Goal: Task Accomplishment & Management: Complete application form

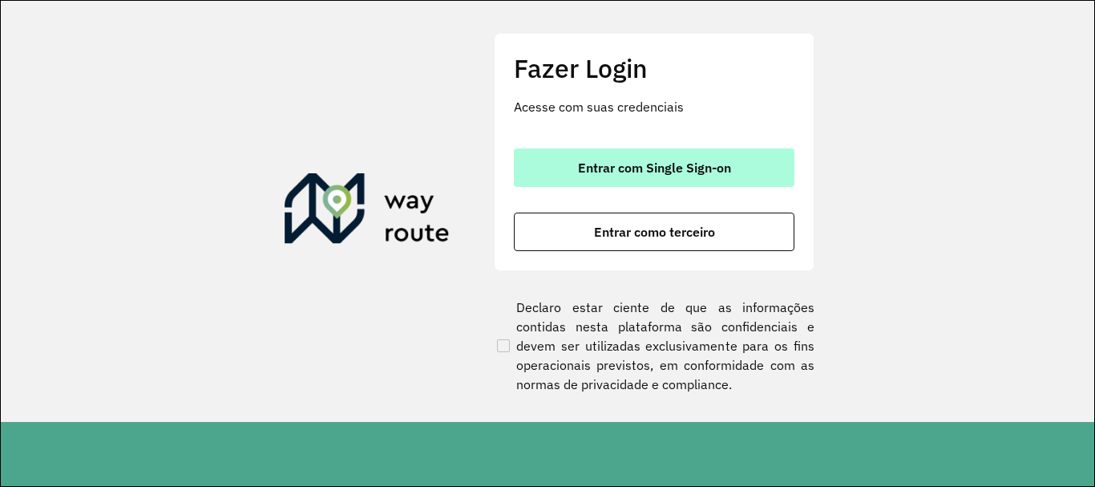
click at [643, 173] on span "Entrar com Single Sign-on" at bounding box center [654, 167] width 153 height 13
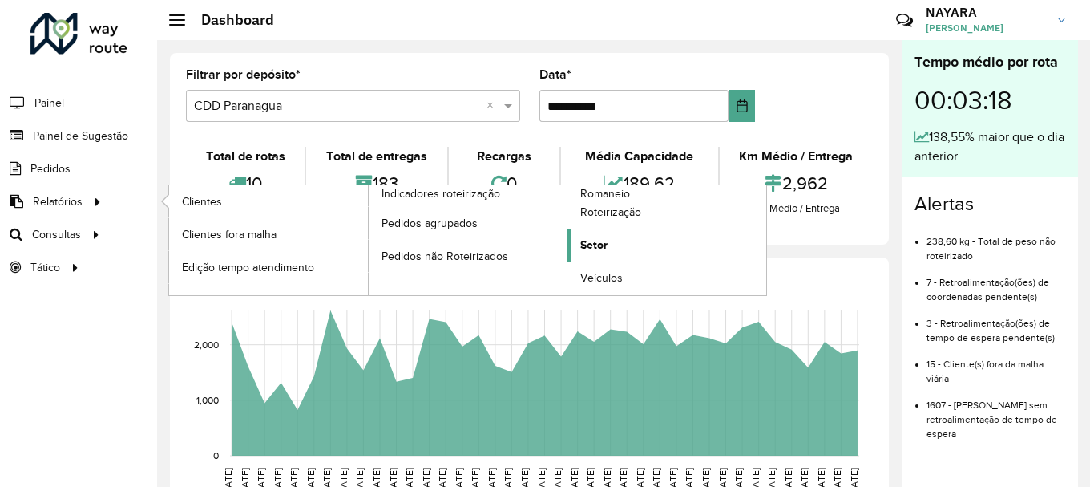
click at [609, 247] on link "Setor" at bounding box center [667, 245] width 199 height 32
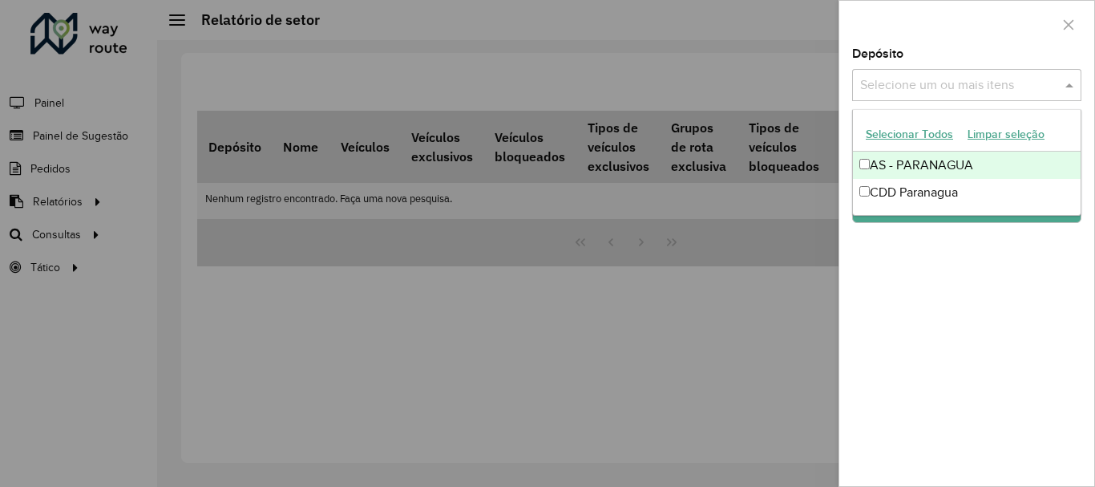
click at [975, 82] on input "text" at bounding box center [958, 85] width 205 height 19
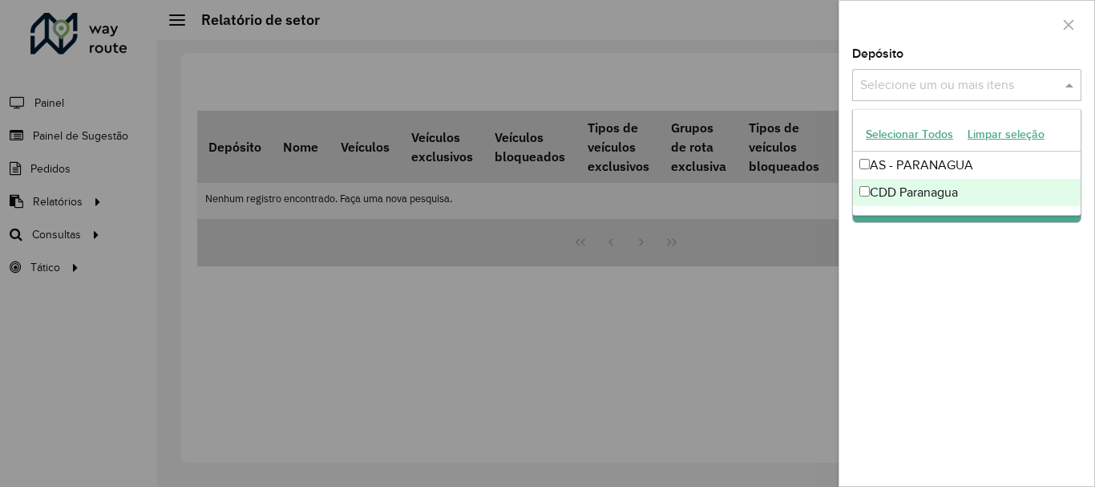
click at [908, 184] on div "CDD Paranagua" at bounding box center [967, 192] width 228 height 27
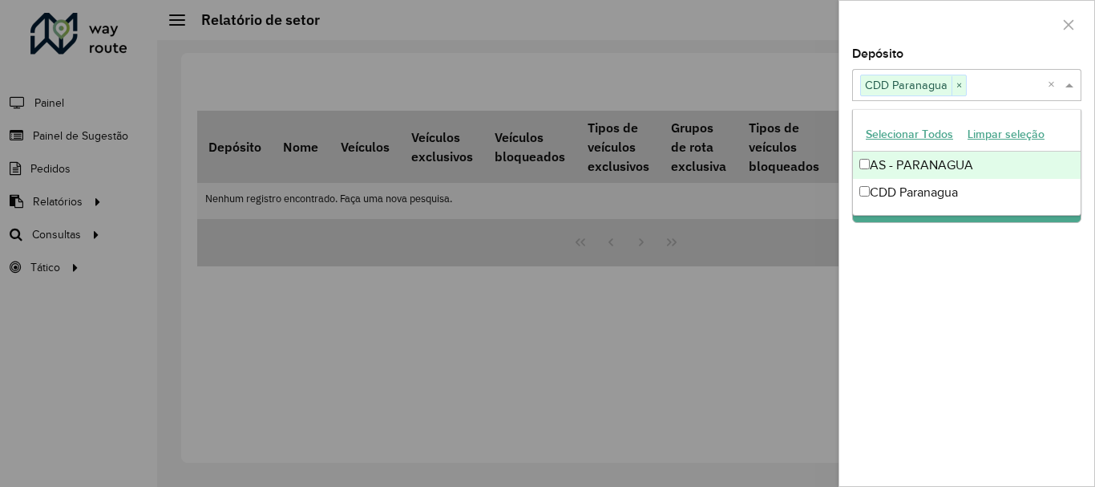
click at [912, 148] on div "Selecionar Todos Limpar seleção" at bounding box center [967, 135] width 228 height 34
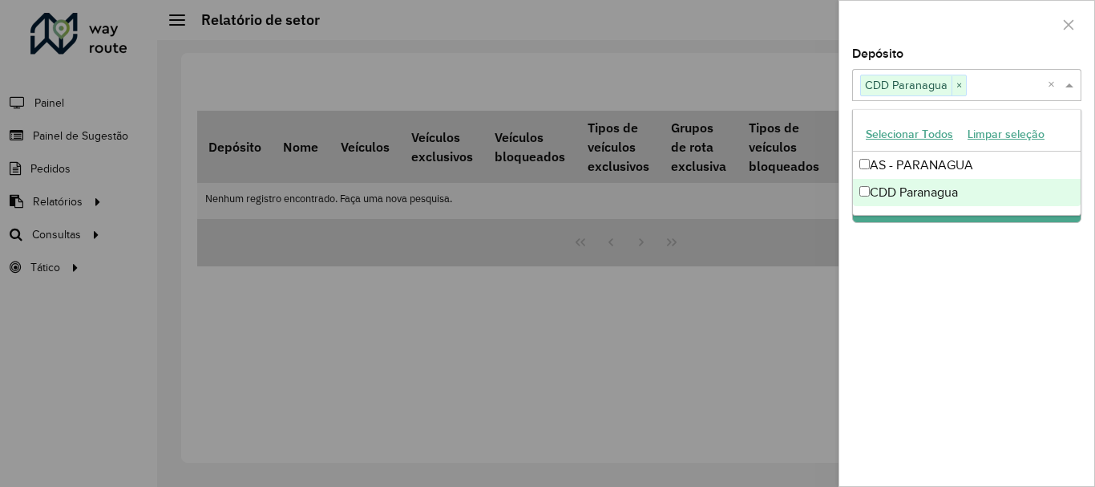
click at [921, 285] on div "Depósito Selecione um ou mais itens CDD Paranagua × × Grupo de Depósito Selecio…" at bounding box center [966, 267] width 255 height 438
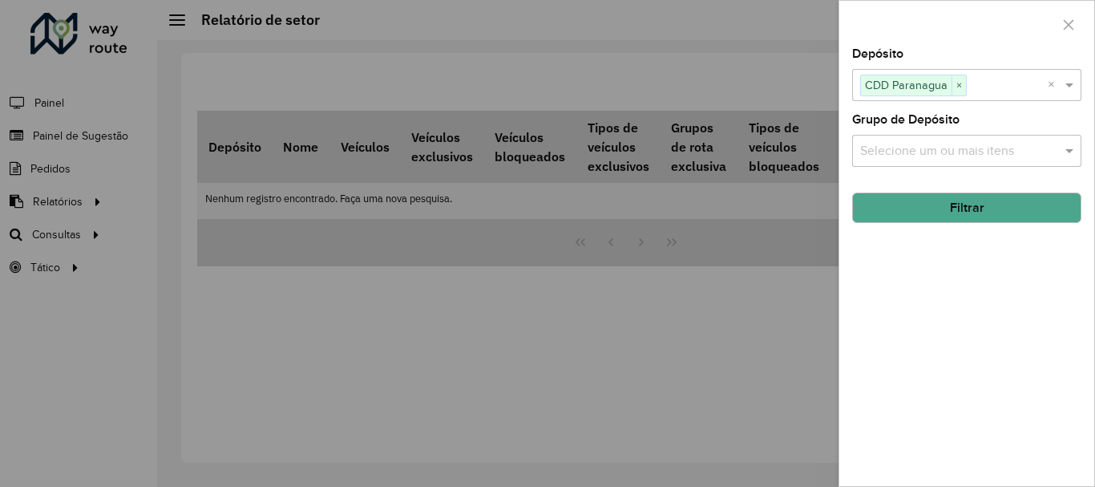
click at [997, 90] on input "text" at bounding box center [1007, 85] width 81 height 19
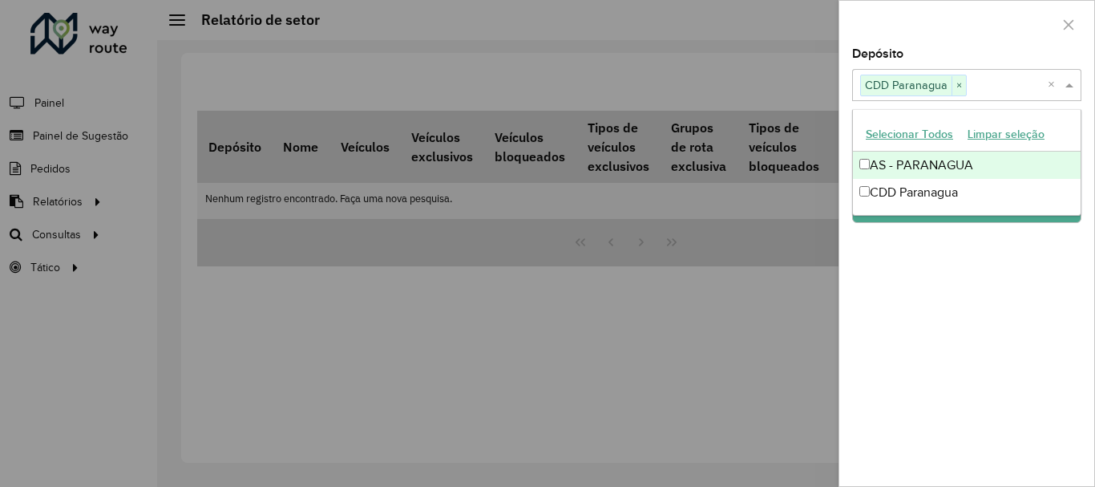
click at [976, 164] on div "AS - PARANAGUA" at bounding box center [967, 165] width 228 height 27
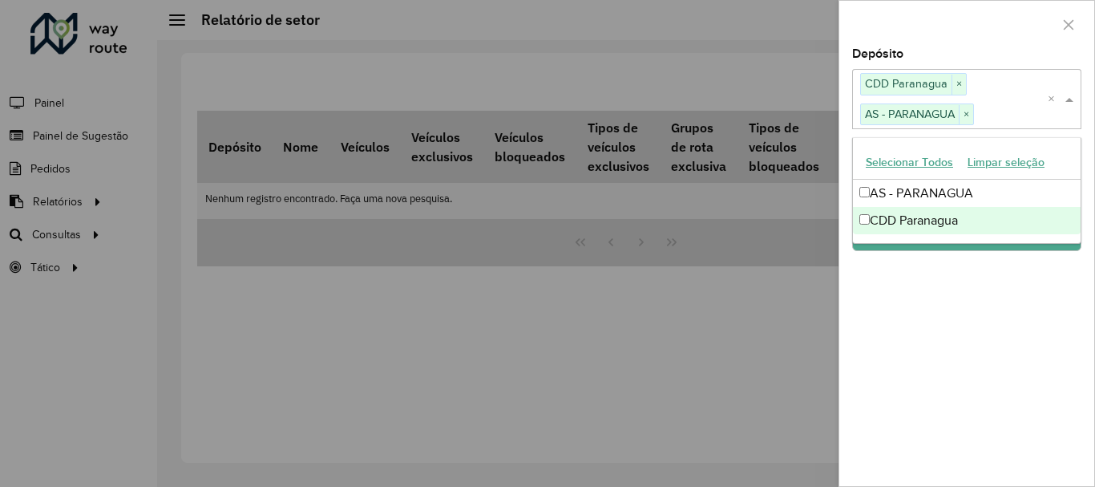
click at [954, 277] on div "Depósito Selecione um ou mais itens CDD Paranagua × AS - PARANAGUA × × Grupo de…" at bounding box center [966, 267] width 255 height 438
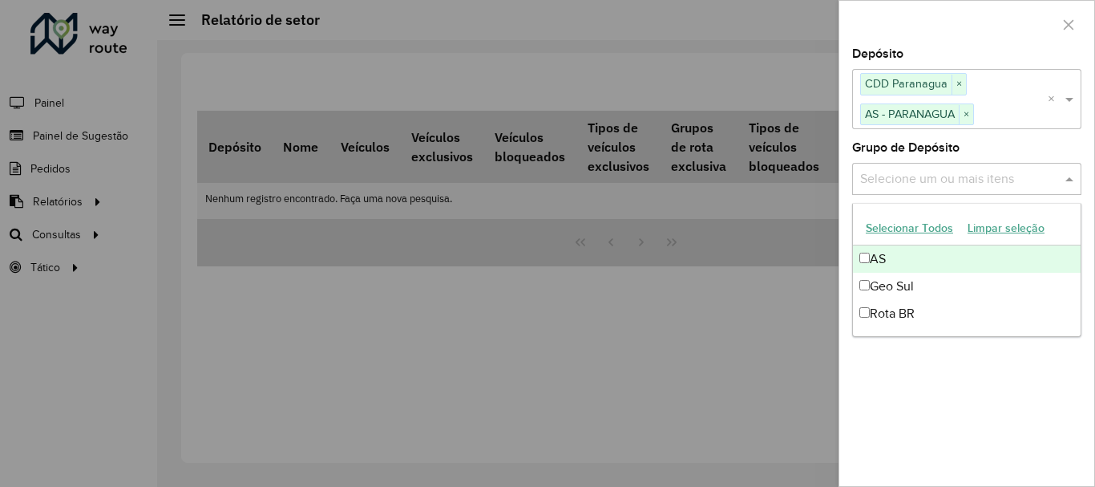
click at [950, 168] on div "Selecione um ou mais itens" at bounding box center [966, 179] width 229 height 32
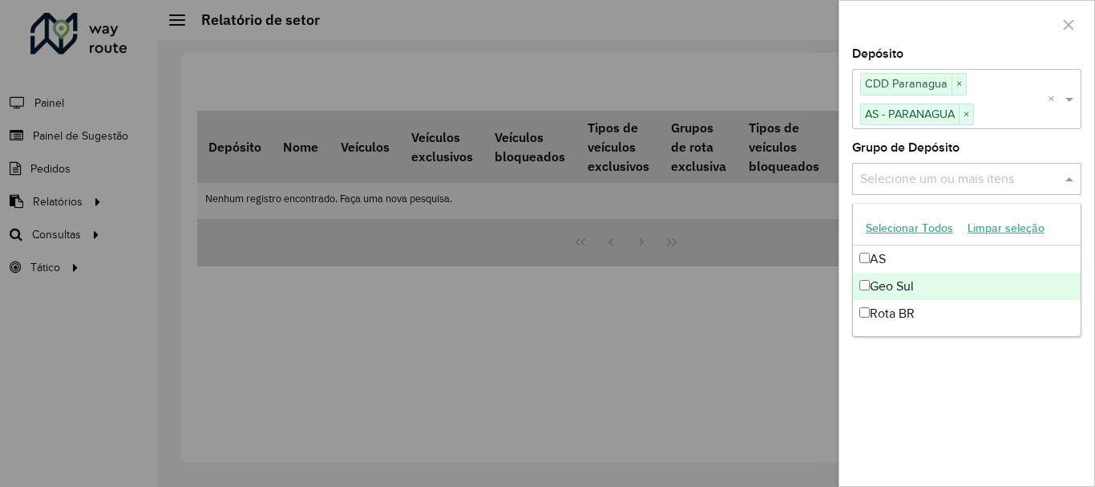
click at [907, 286] on div "Geo Sul" at bounding box center [967, 286] width 228 height 27
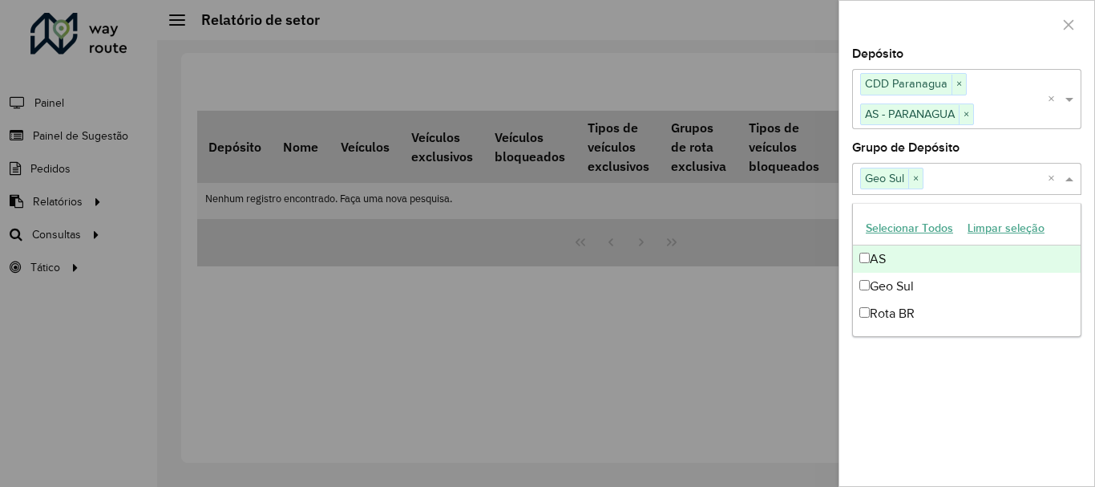
click at [990, 158] on div "Grupo de Depósito Selecione um ou mais itens Geo Sul × ×" at bounding box center [966, 168] width 229 height 53
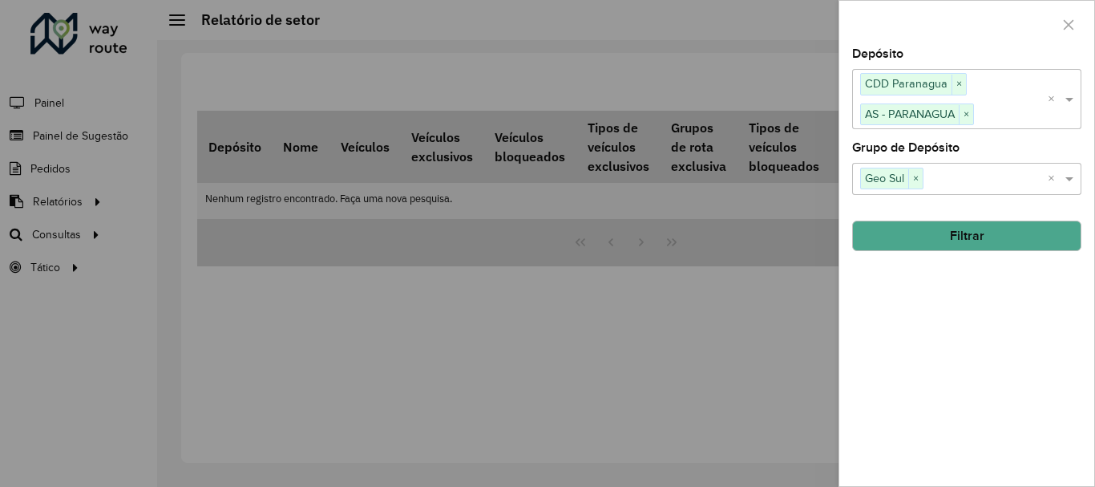
click at [989, 226] on button "Filtrar" at bounding box center [966, 235] width 229 height 30
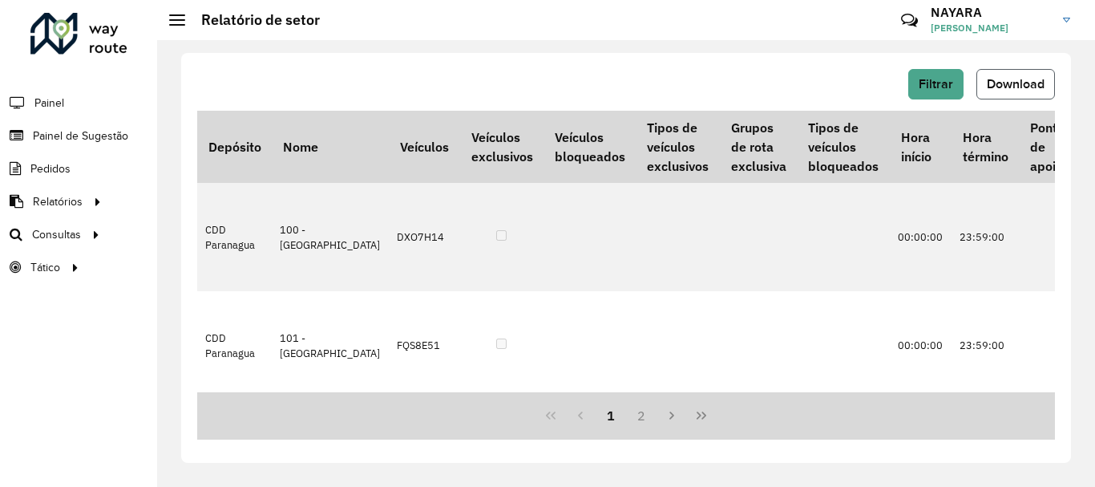
click at [1016, 89] on span "Download" at bounding box center [1016, 84] width 58 height 14
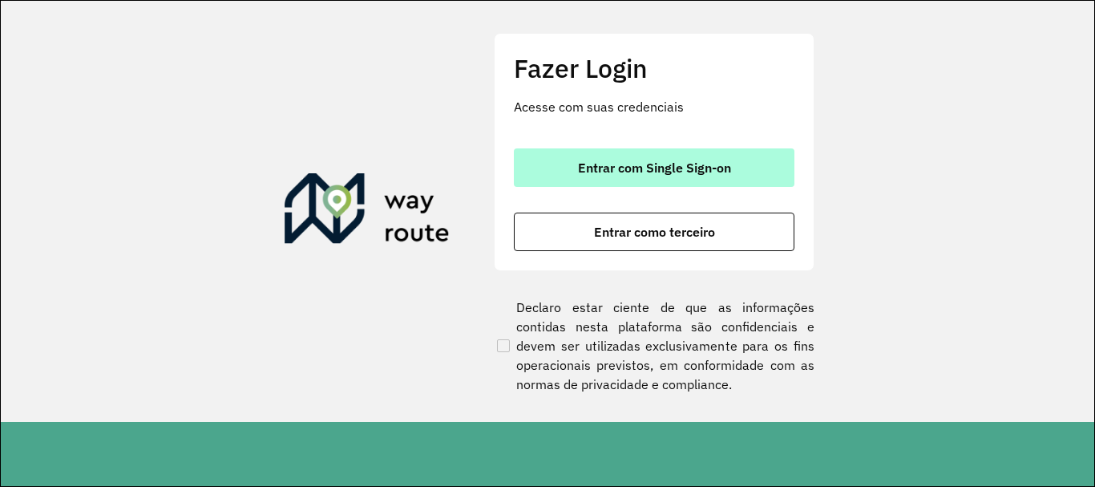
click at [684, 172] on span "Entrar com Single Sign-on" at bounding box center [654, 167] width 153 height 13
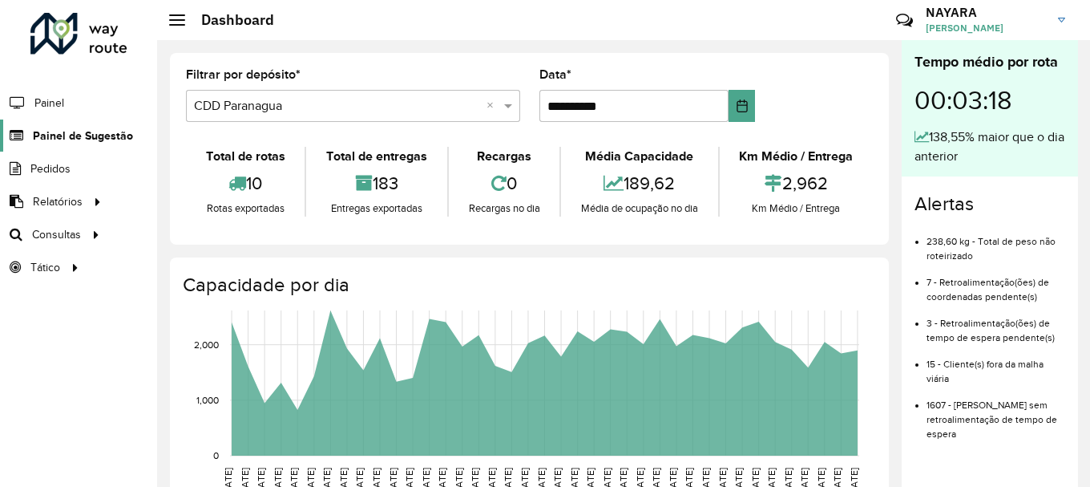
click at [64, 135] on span "Painel de Sugestão" at bounding box center [83, 135] width 100 height 17
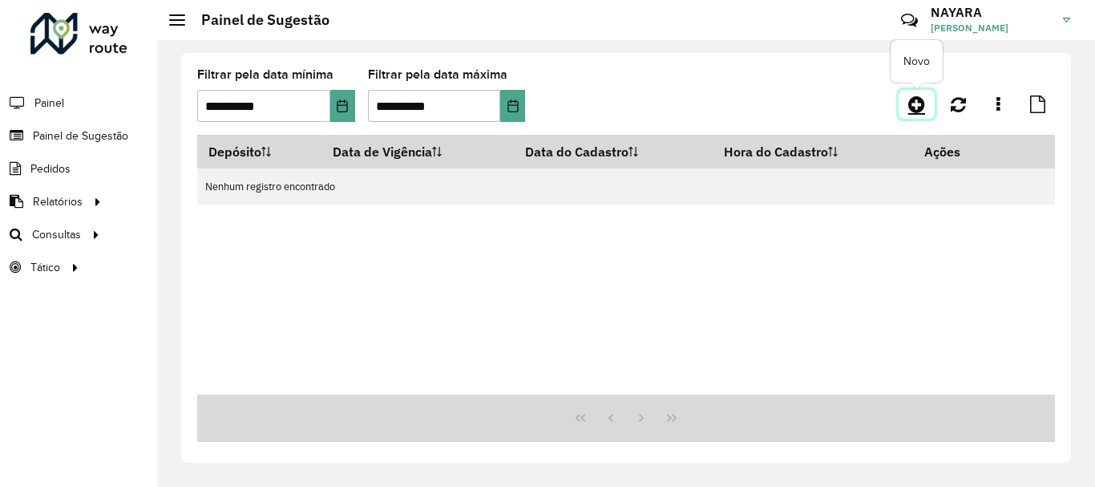
click at [928, 107] on link at bounding box center [917, 104] width 36 height 29
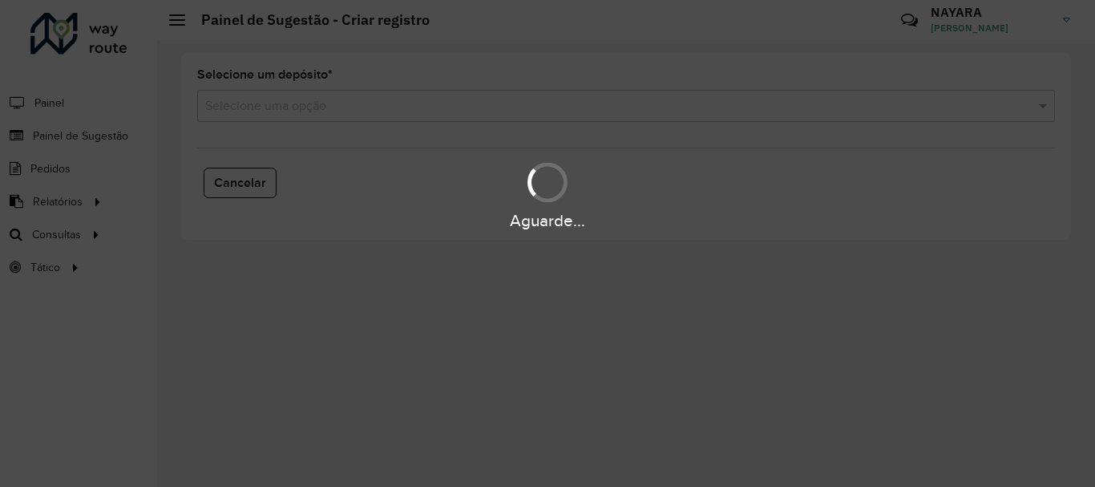
click at [386, 113] on input "text" at bounding box center [610, 106] width 810 height 19
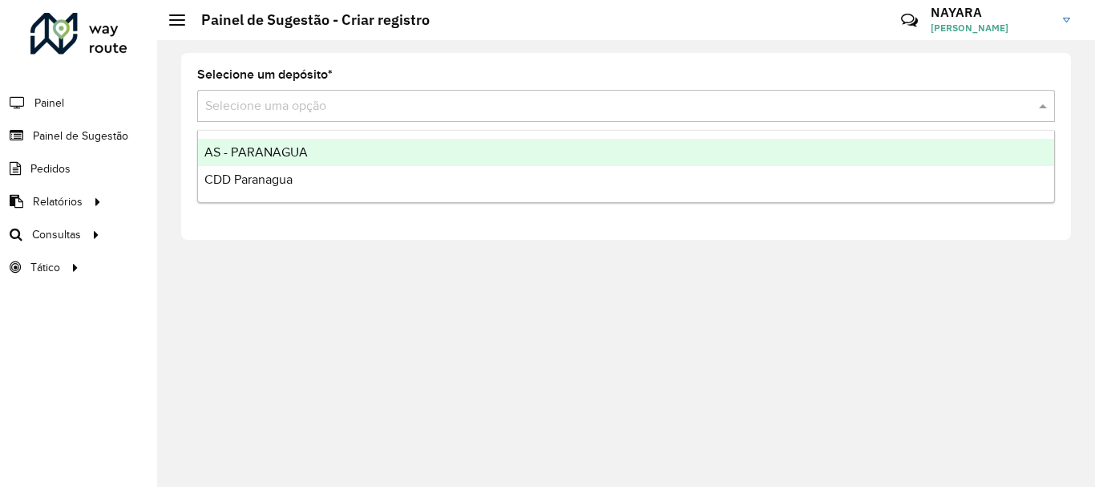
click at [227, 173] on span "CDD Paranagua" at bounding box center [248, 179] width 88 height 14
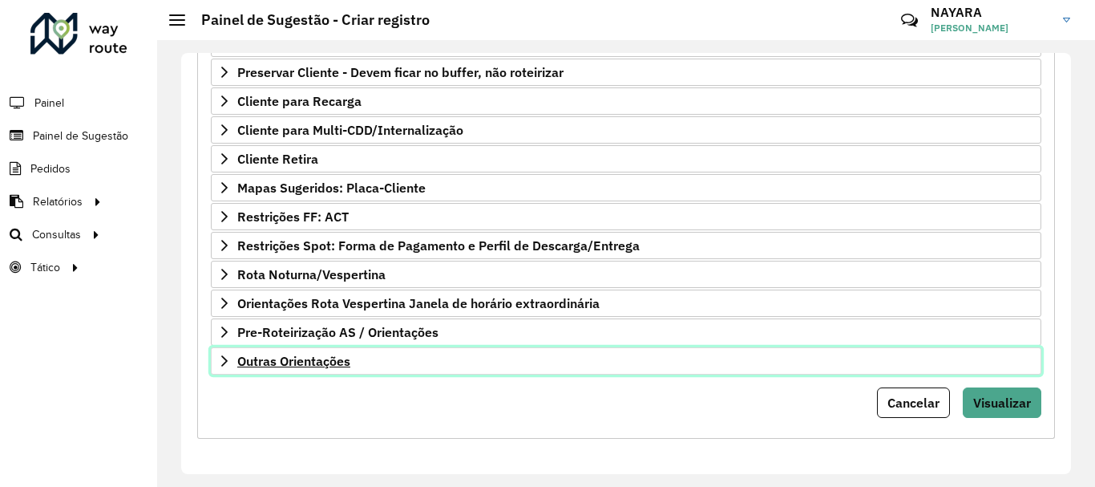
click at [303, 361] on span "Outras Orientações" at bounding box center [293, 360] width 113 height 13
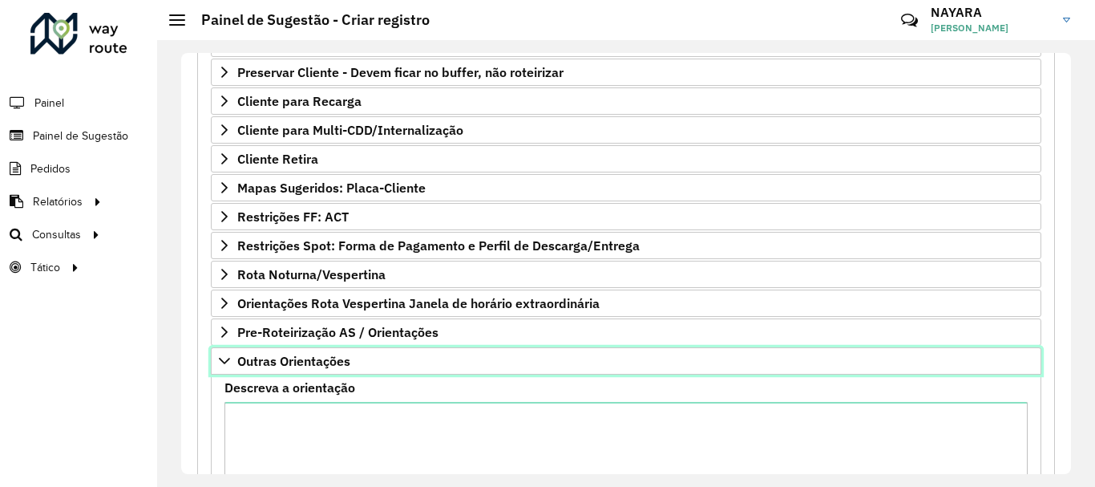
scroll to position [475, 0]
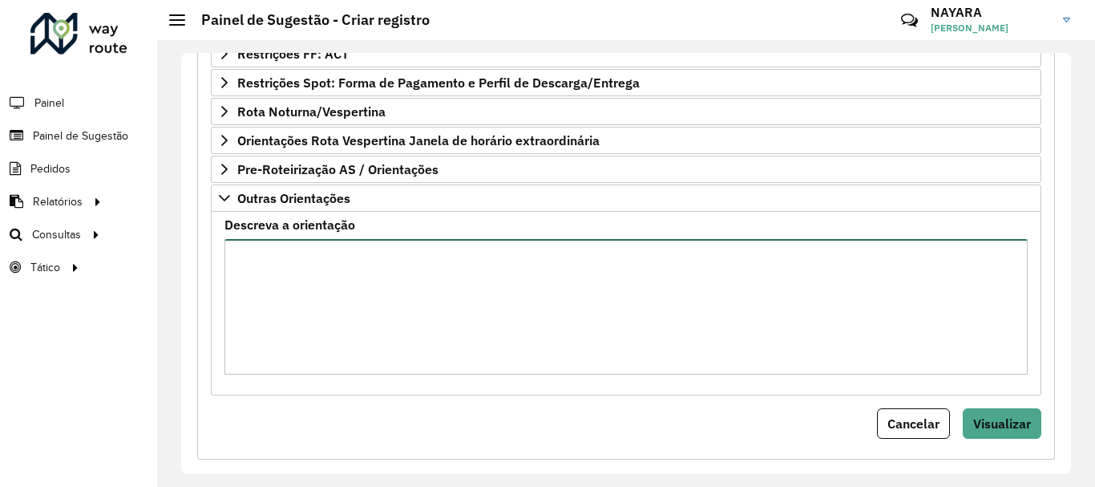
click at [326, 320] on textarea "Descreva a orientação" at bounding box center [626, 307] width 803 height 136
type textarea "**********"
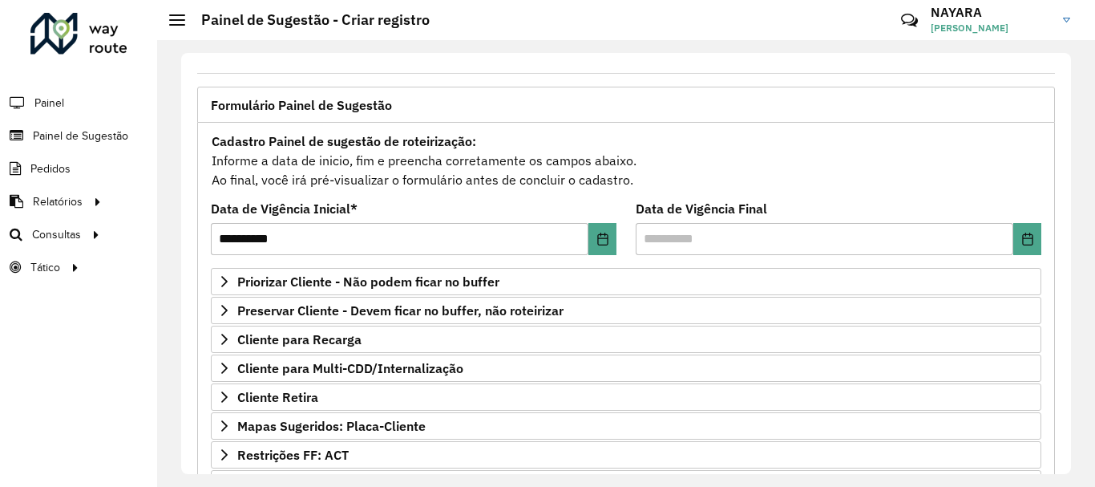
scroll to position [0, 0]
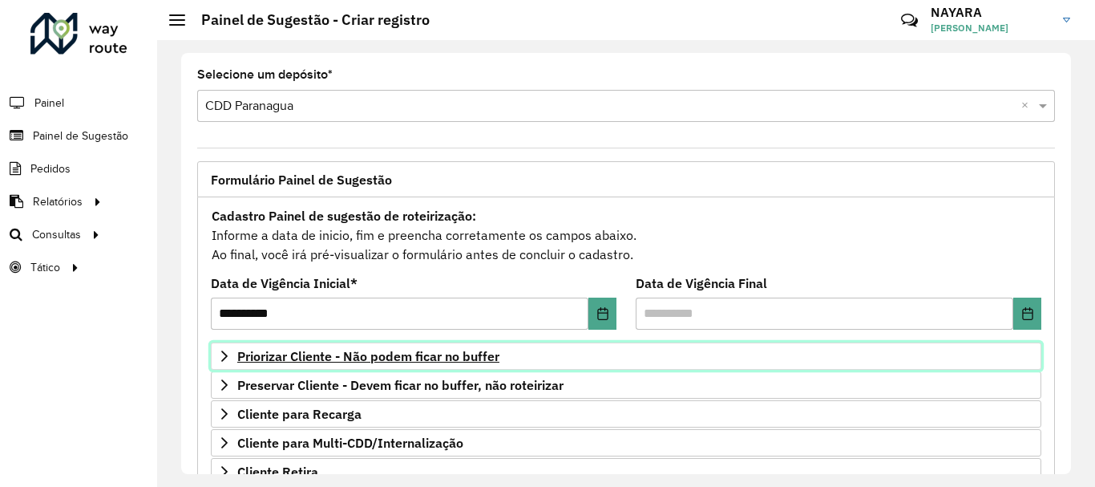
click at [346, 356] on span "Priorizar Cliente - Não podem ficar no buffer" at bounding box center [368, 356] width 262 height 13
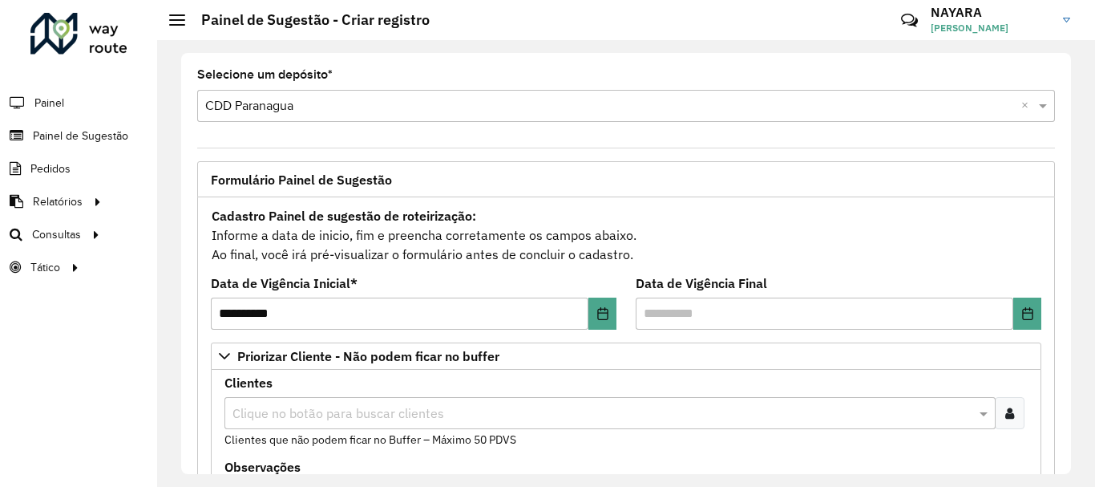
click at [1008, 413] on icon at bounding box center [1009, 413] width 9 height 13
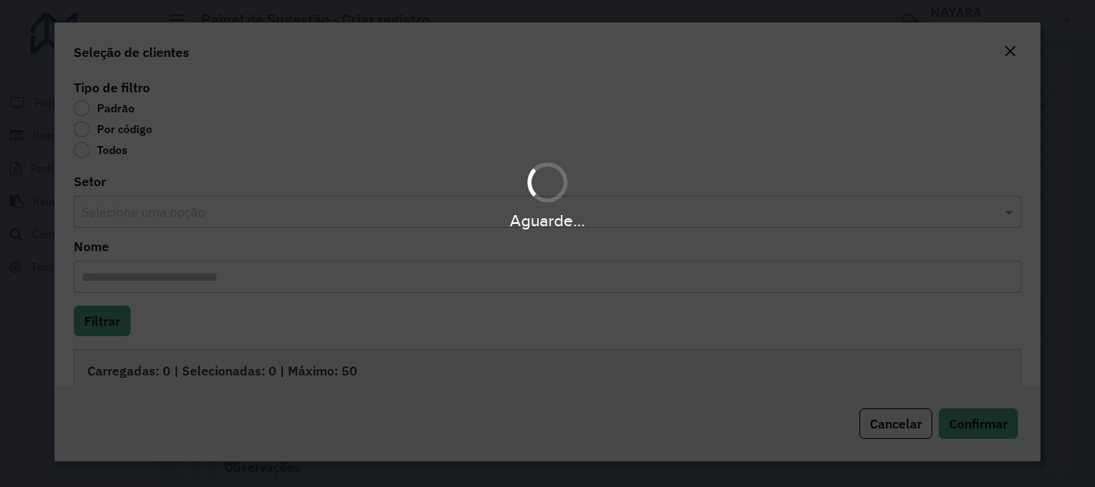
click at [111, 133] on div "Aguarde..." at bounding box center [547, 243] width 1095 height 487
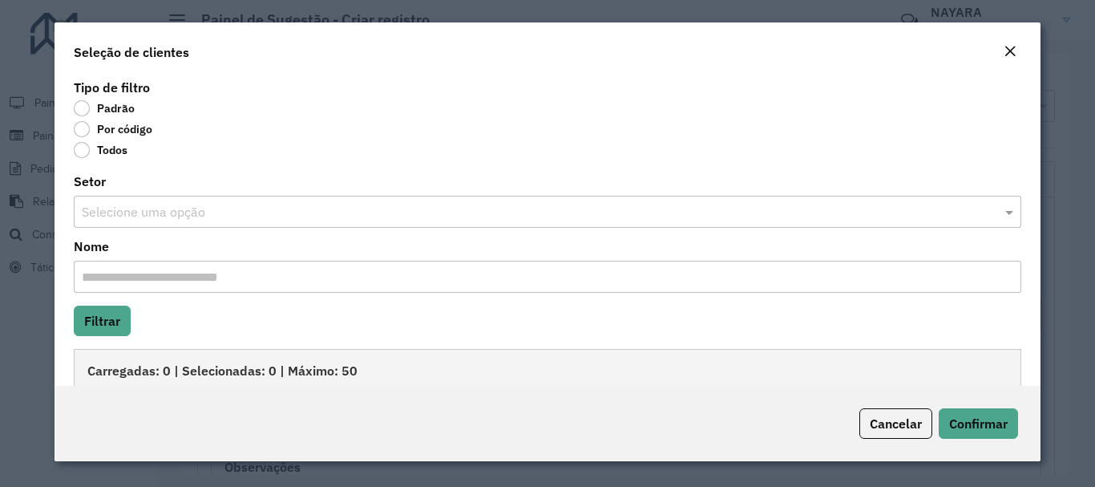
click at [139, 137] on div "Por código" at bounding box center [547, 132] width 947 height 19
click at [176, 234] on div "Tipo de filtro Padrão Por código Todos Setor Selecione uma opção Nome Filtrar C…" at bounding box center [547, 230] width 985 height 310
click at [126, 123] on label "Por código" at bounding box center [113, 129] width 79 height 16
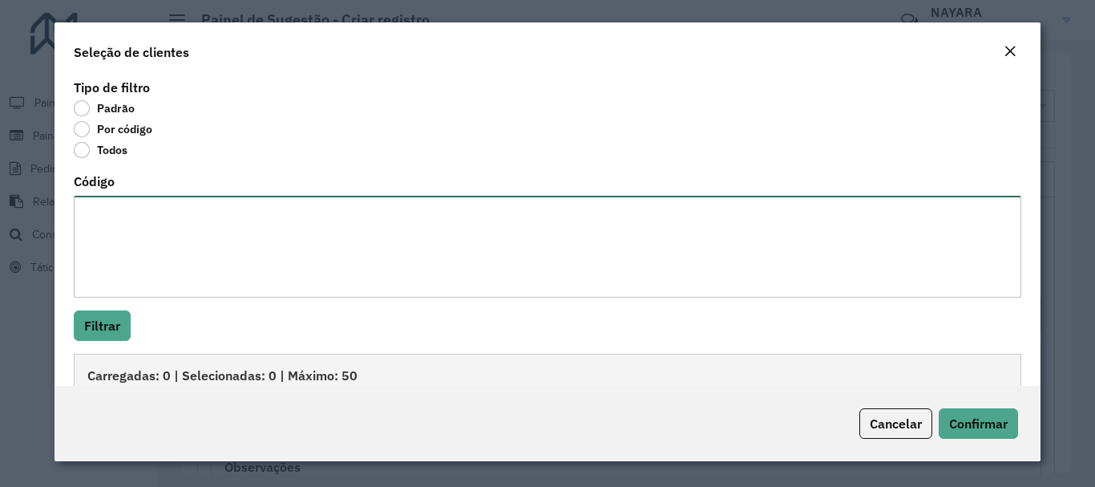
click at [204, 241] on textarea "Código" at bounding box center [547, 247] width 947 height 102
paste textarea "***** ****"
type textarea "***** ****"
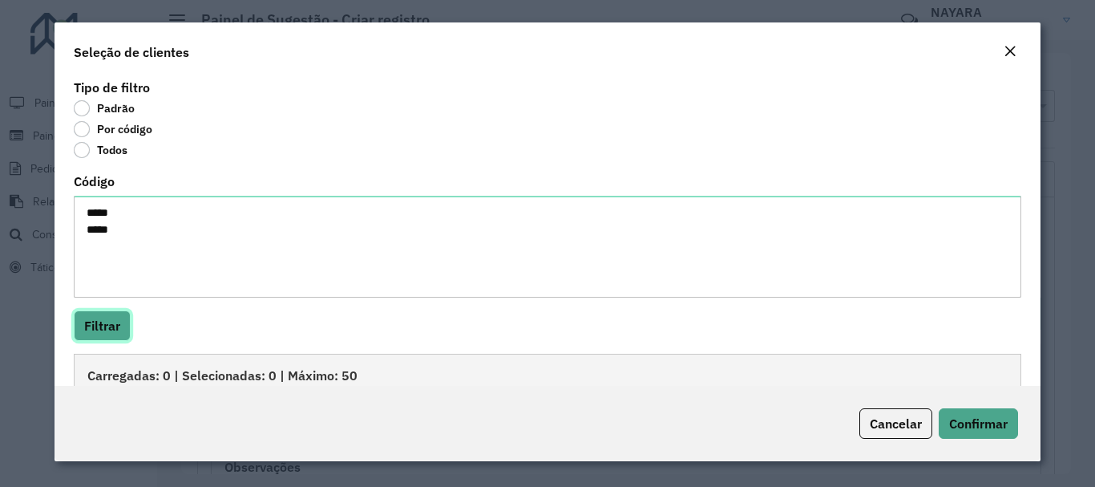
click at [75, 336] on button "Filtrar" at bounding box center [102, 325] width 57 height 30
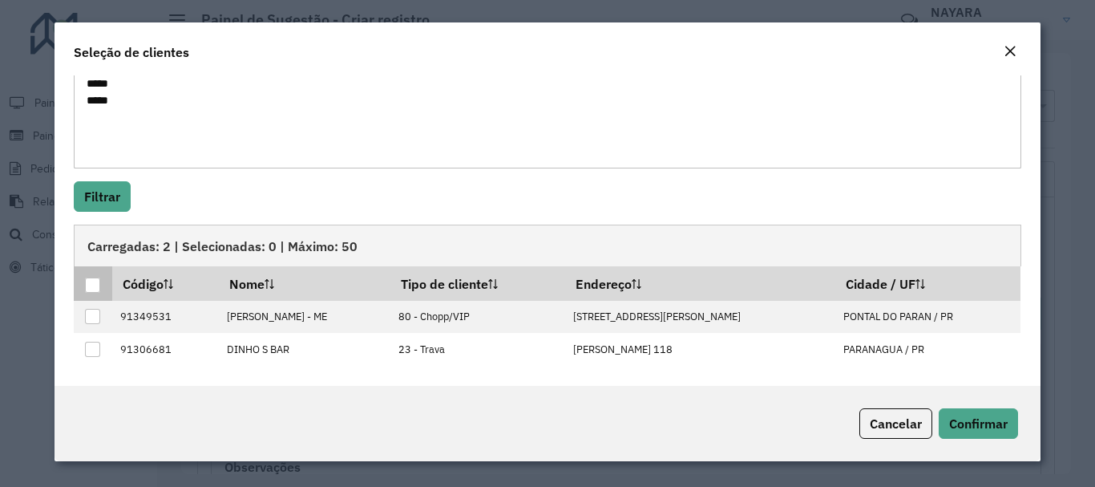
click at [94, 285] on div at bounding box center [92, 284] width 15 height 15
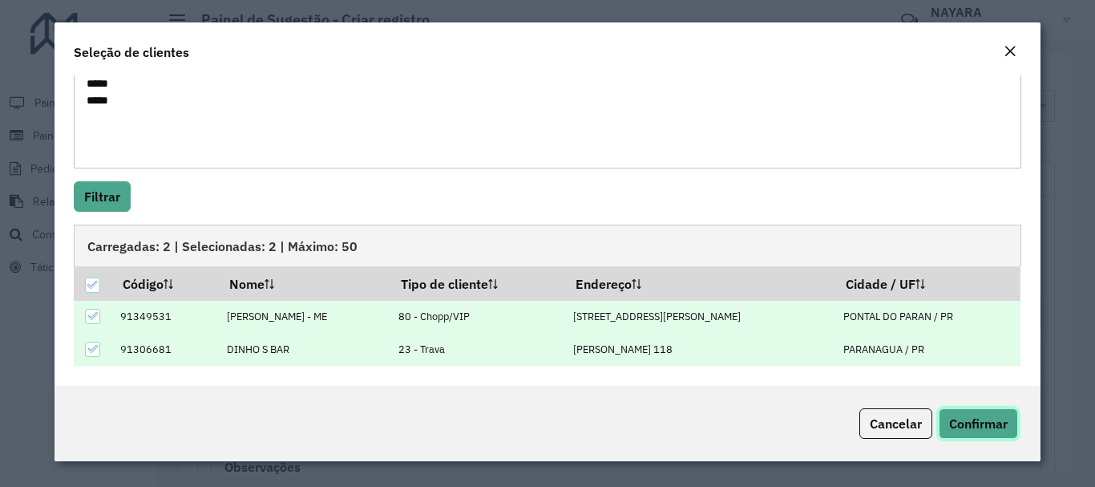
click at [969, 432] on button "Confirmar" at bounding box center [978, 423] width 79 height 30
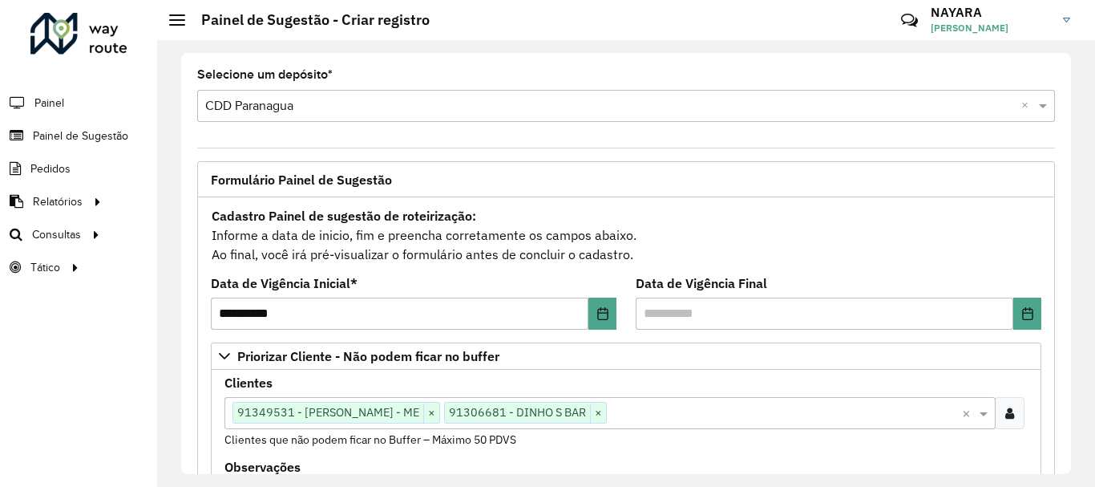
click at [999, 419] on div at bounding box center [1010, 413] width 30 height 32
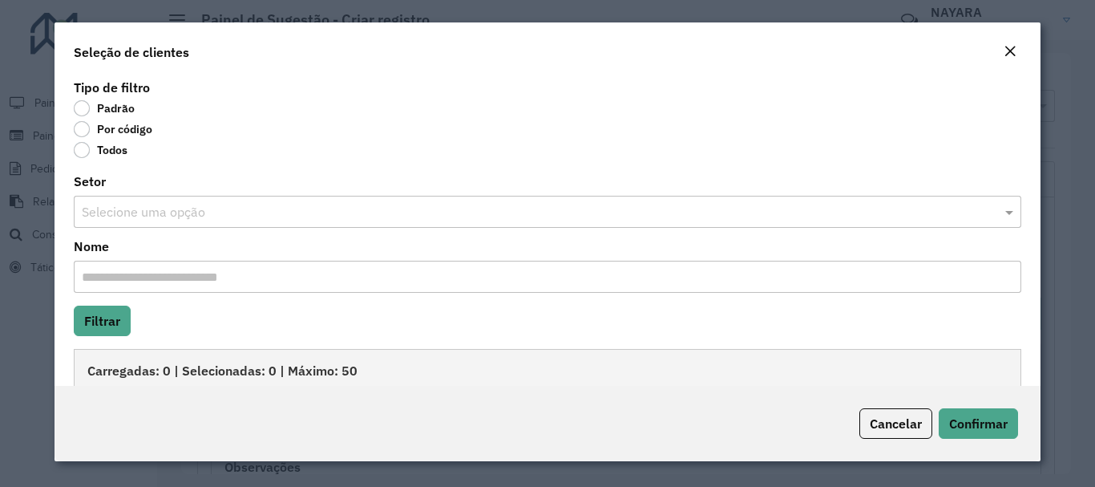
click at [133, 140] on div "Por código" at bounding box center [547, 132] width 947 height 19
click at [137, 134] on label "Por código" at bounding box center [113, 129] width 79 height 16
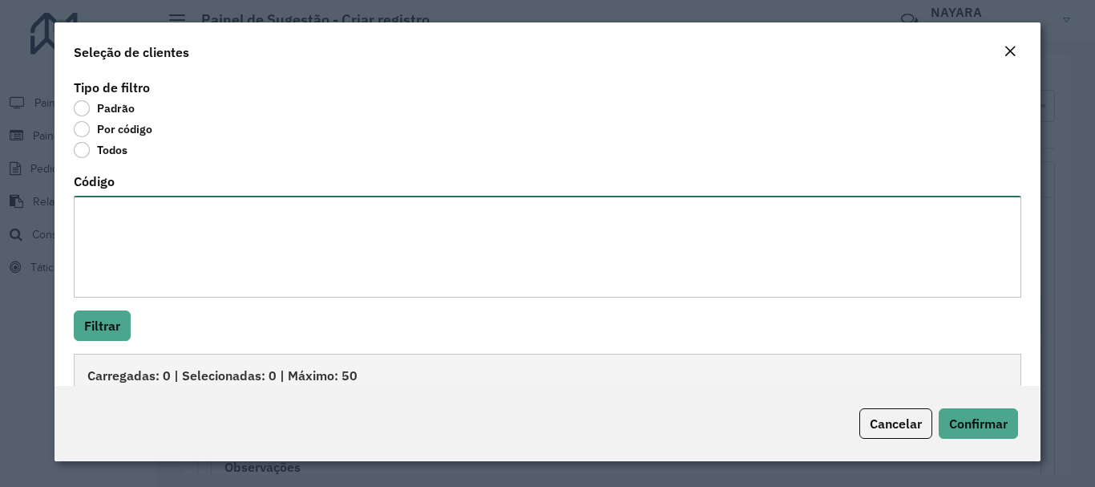
click at [214, 245] on textarea "Código" at bounding box center [547, 247] width 947 height 102
paste textarea "***** ***** ***** **** **** **** **** ****"
type textarea "***** ***** ***** **** **** **** **** ****"
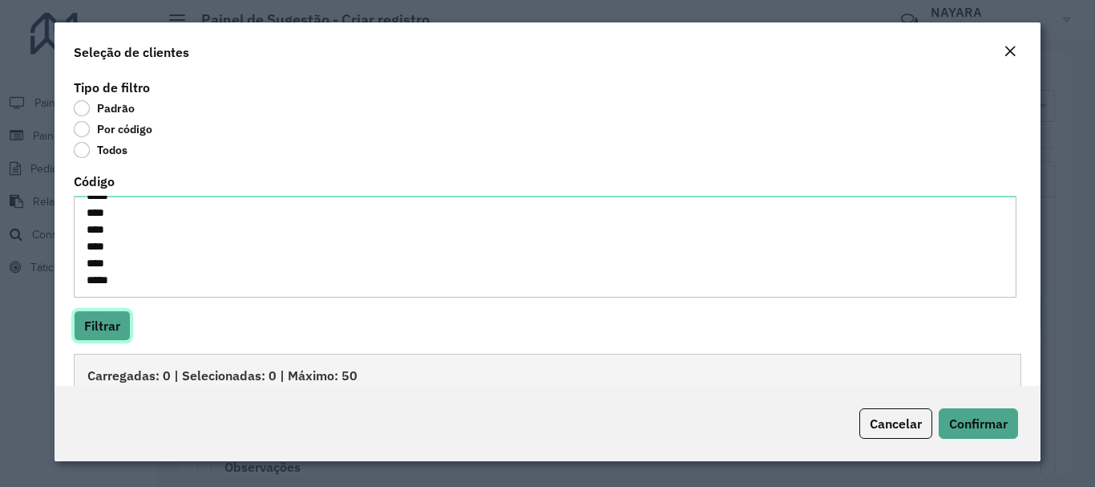
click at [106, 326] on button "Filtrar" at bounding box center [102, 325] width 57 height 30
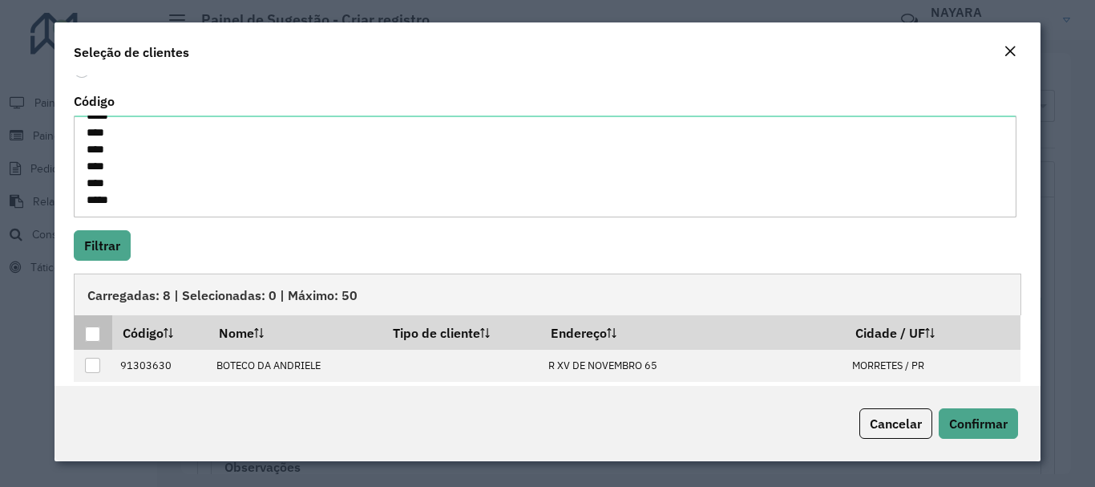
click at [100, 338] on div at bounding box center [93, 334] width 16 height 16
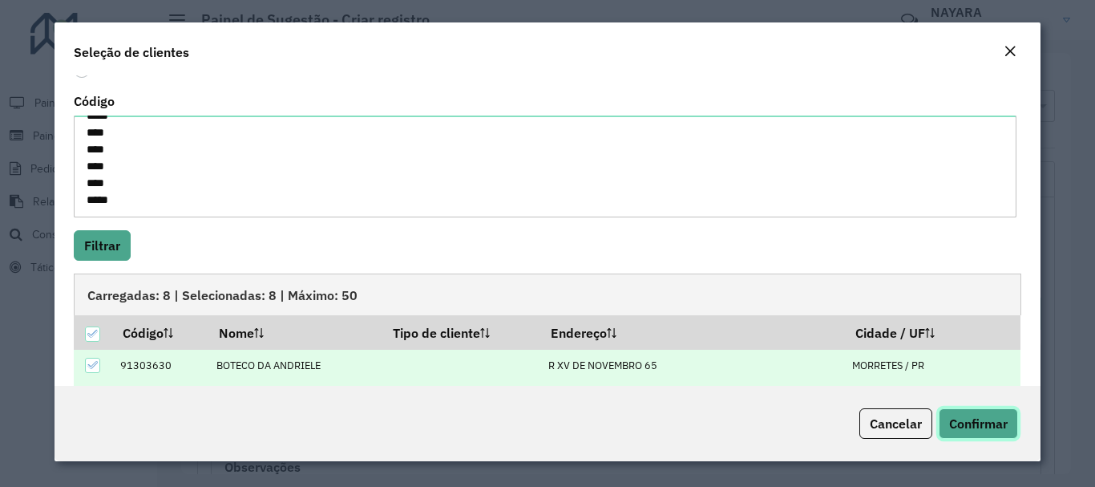
click at [996, 420] on span "Confirmar" at bounding box center [978, 423] width 59 height 16
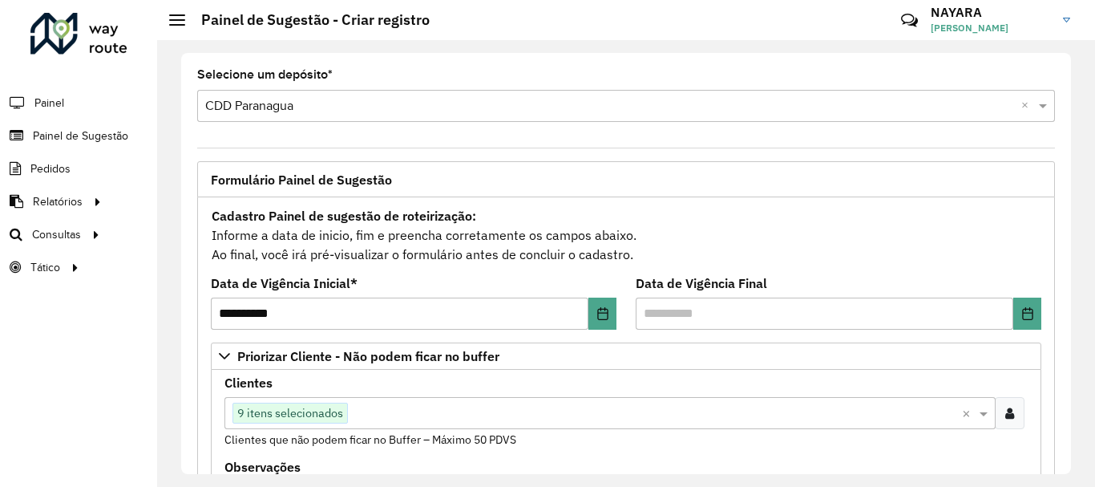
scroll to position [241, 0]
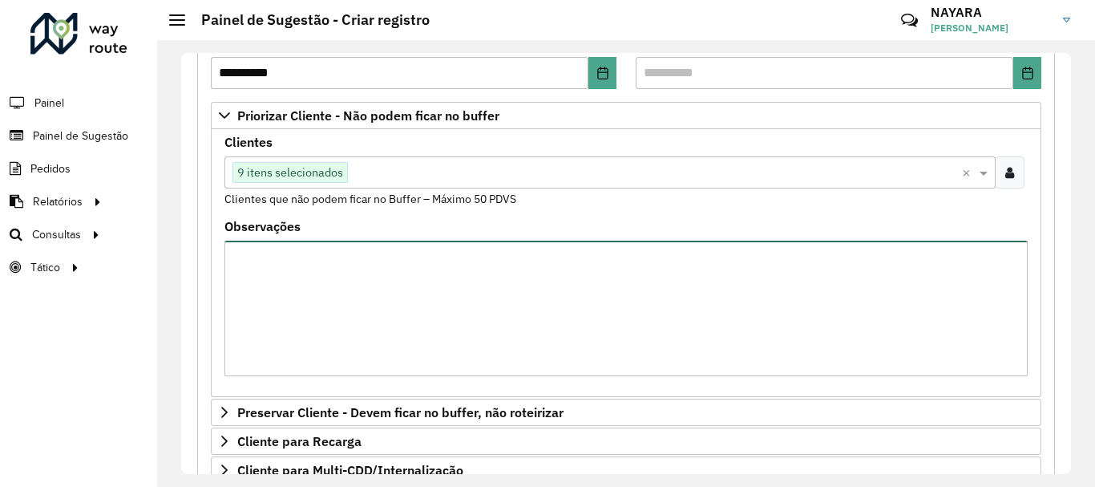
click at [282, 268] on textarea "Observações" at bounding box center [626, 309] width 803 height 136
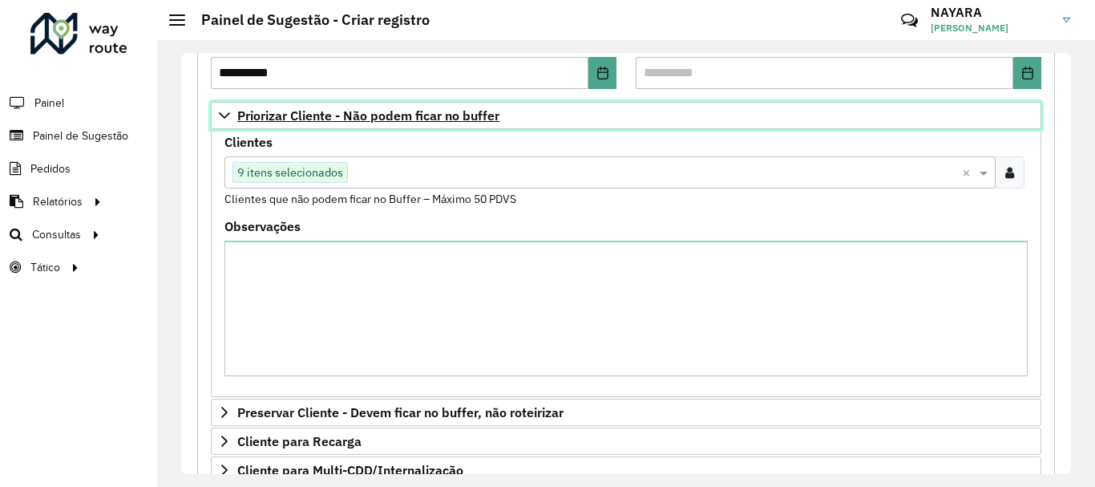
click at [212, 117] on link "Priorizar Cliente - Não podem ficar no buffer" at bounding box center [626, 115] width 831 height 27
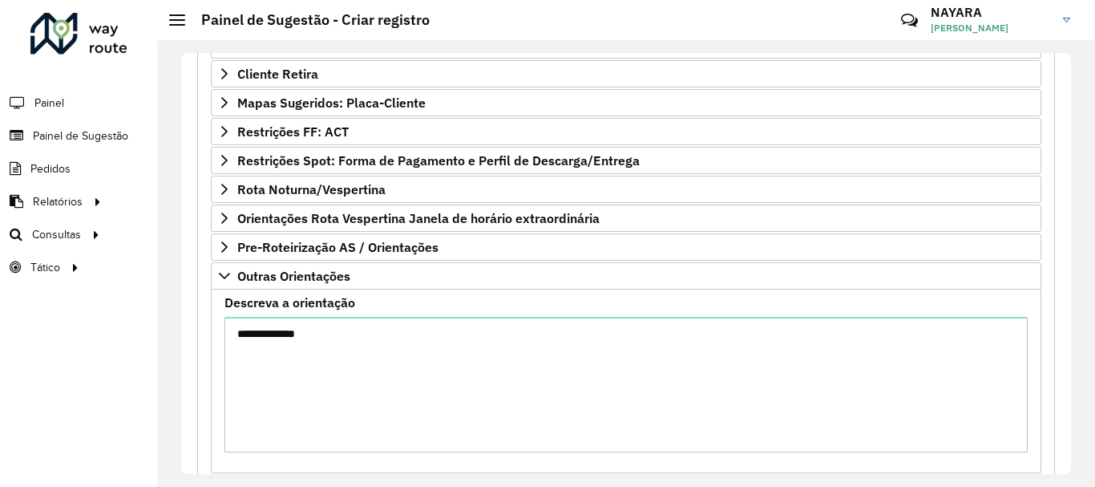
scroll to position [478, 0]
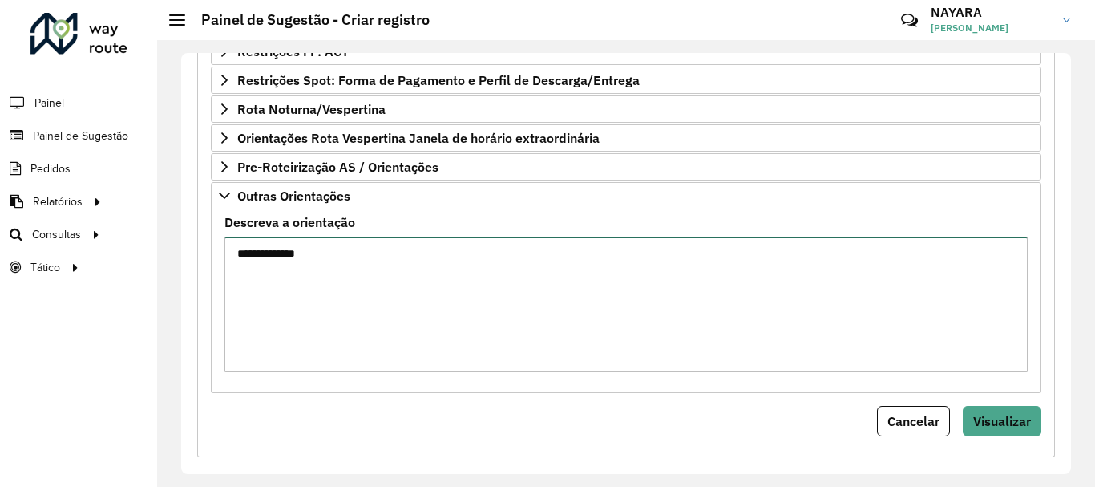
click at [327, 299] on textarea "**********" at bounding box center [626, 305] width 803 height 136
paste textarea "**** ****"
paste textarea "****** ****"
click at [412, 310] on textarea "**********" at bounding box center [626, 305] width 803 height 136
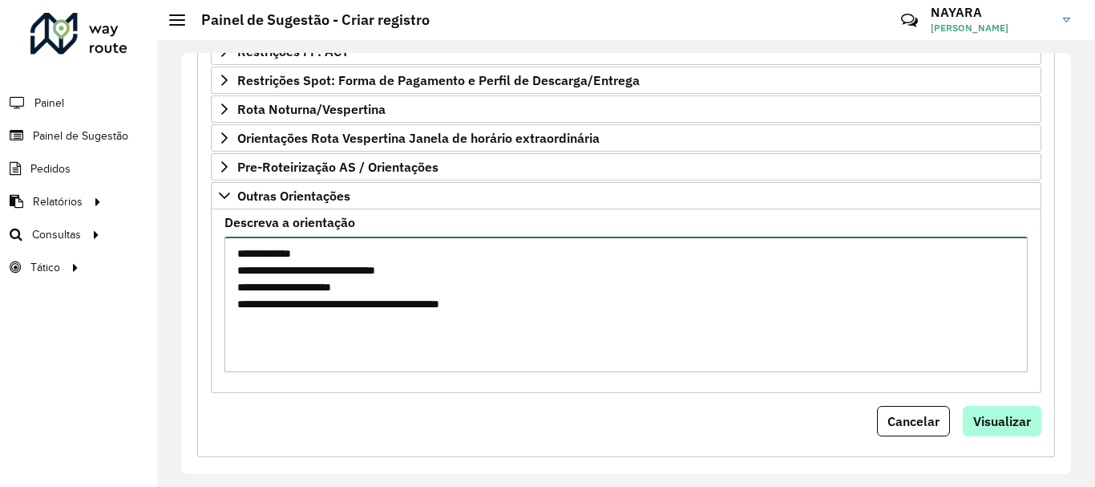
type textarea "**********"
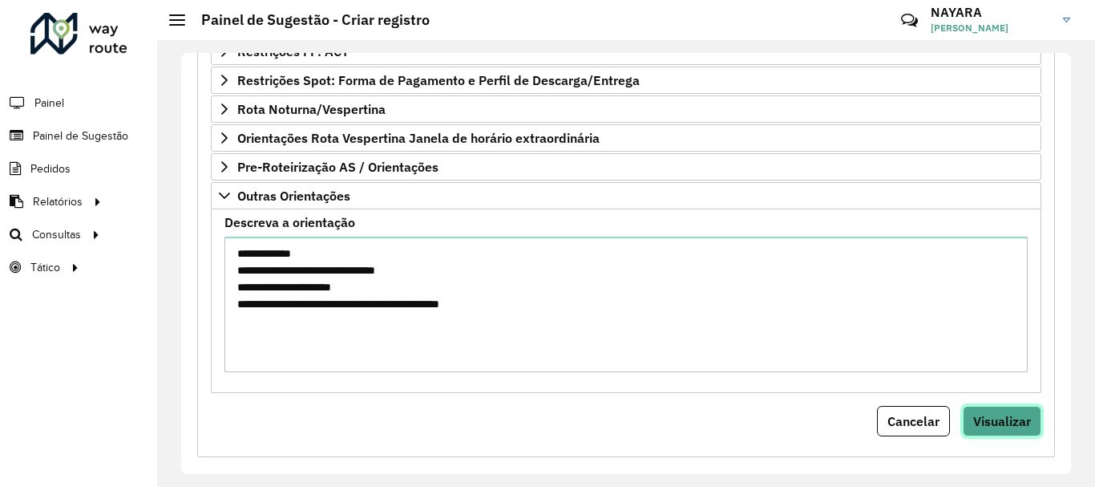
click at [987, 416] on span "Visualizar" at bounding box center [1002, 421] width 58 height 16
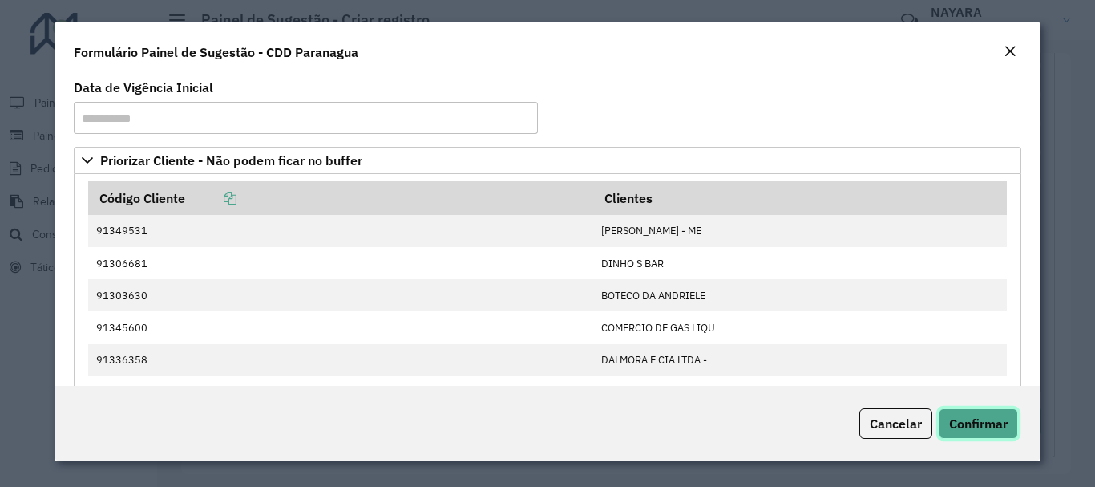
click at [1002, 428] on span "Confirmar" at bounding box center [978, 423] width 59 height 16
